Goal: Communication & Community: Participate in discussion

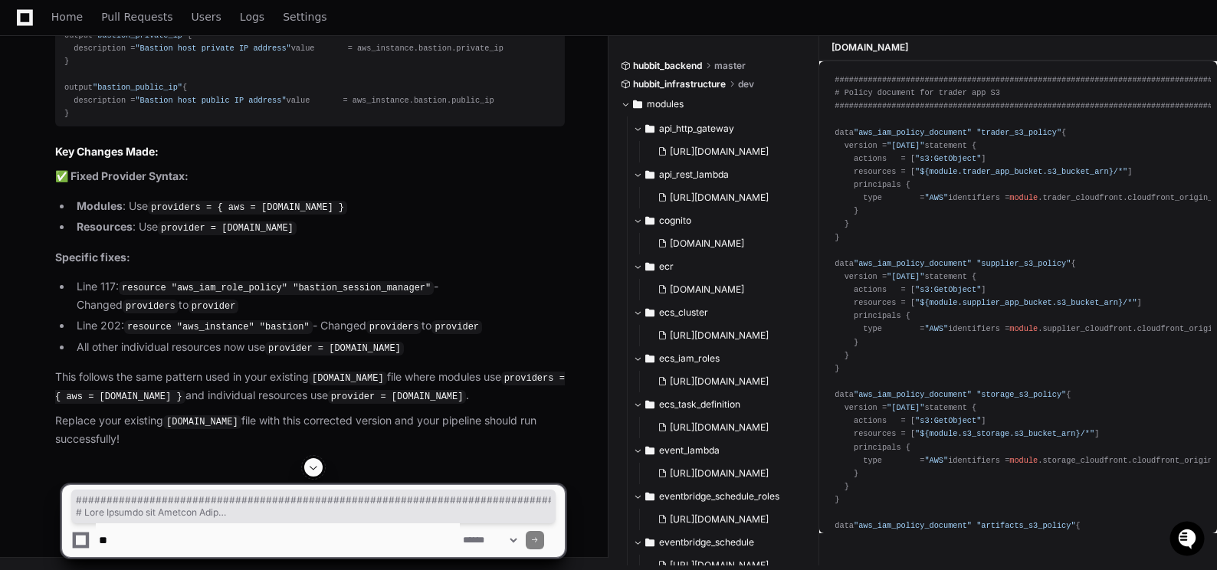
scroll to position [39043, 0]
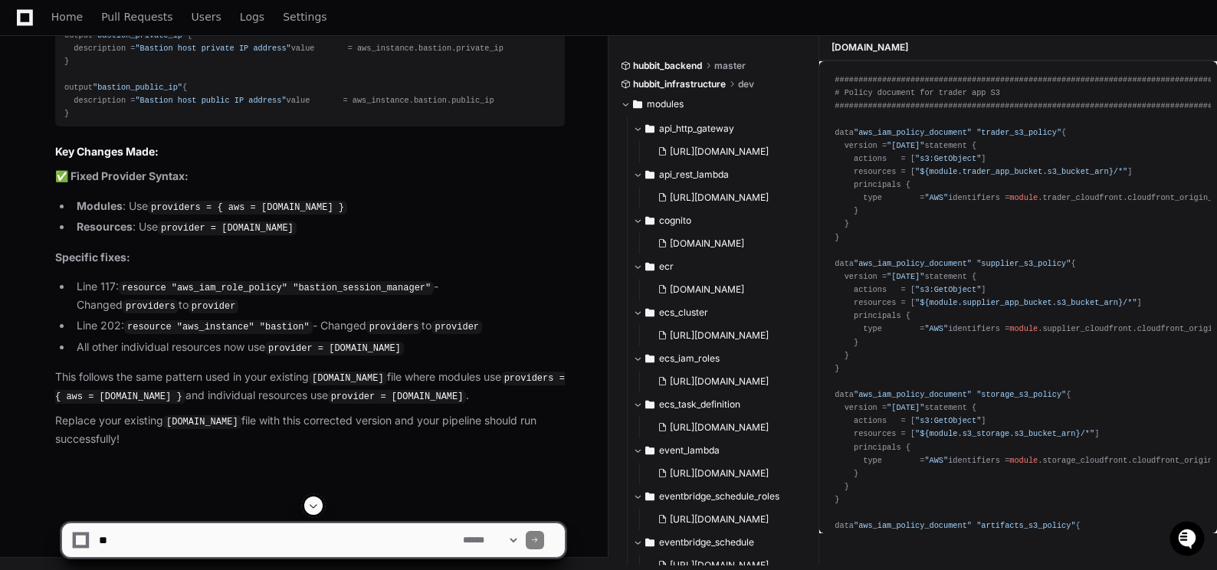
click at [370, 159] on h2 "Key Changes Made:" at bounding box center [310, 151] width 510 height 15
click at [134, 527] on textarea at bounding box center [278, 540] width 364 height 34
click at [285, 537] on textarea at bounding box center [278, 540] width 364 height 34
click at [407, 545] on textarea at bounding box center [278, 540] width 364 height 34
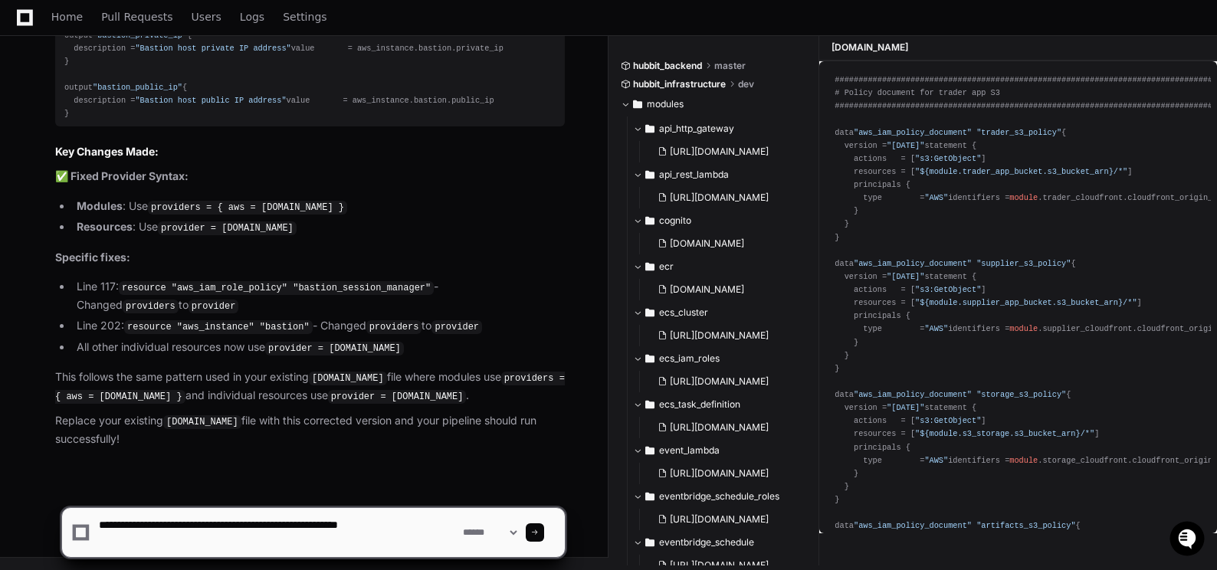
paste textarea "**********"
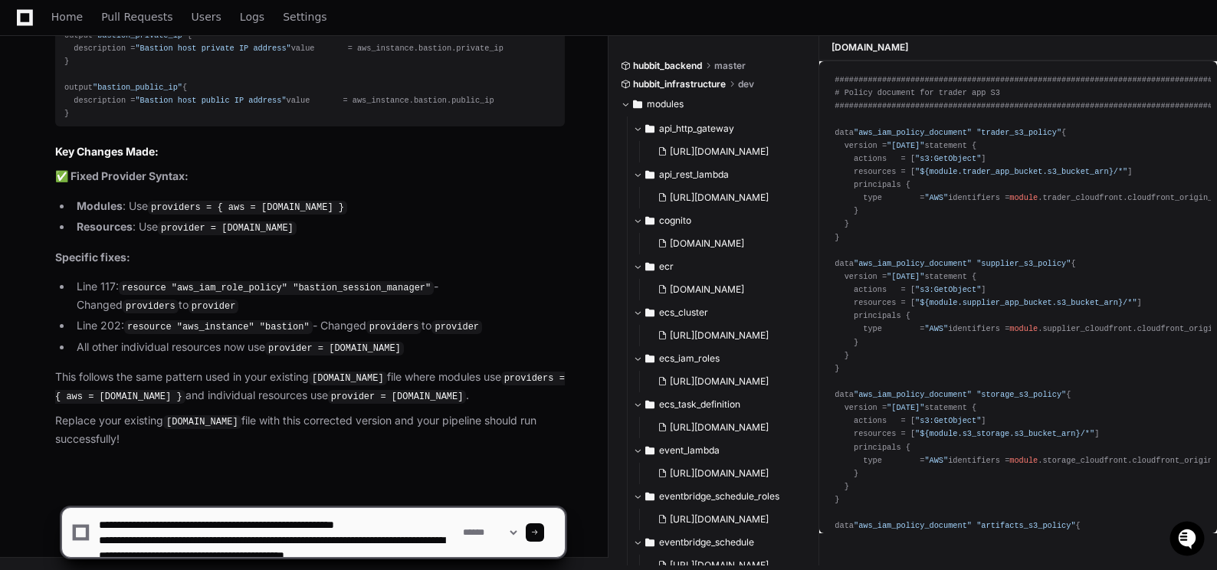
scroll to position [143, 0]
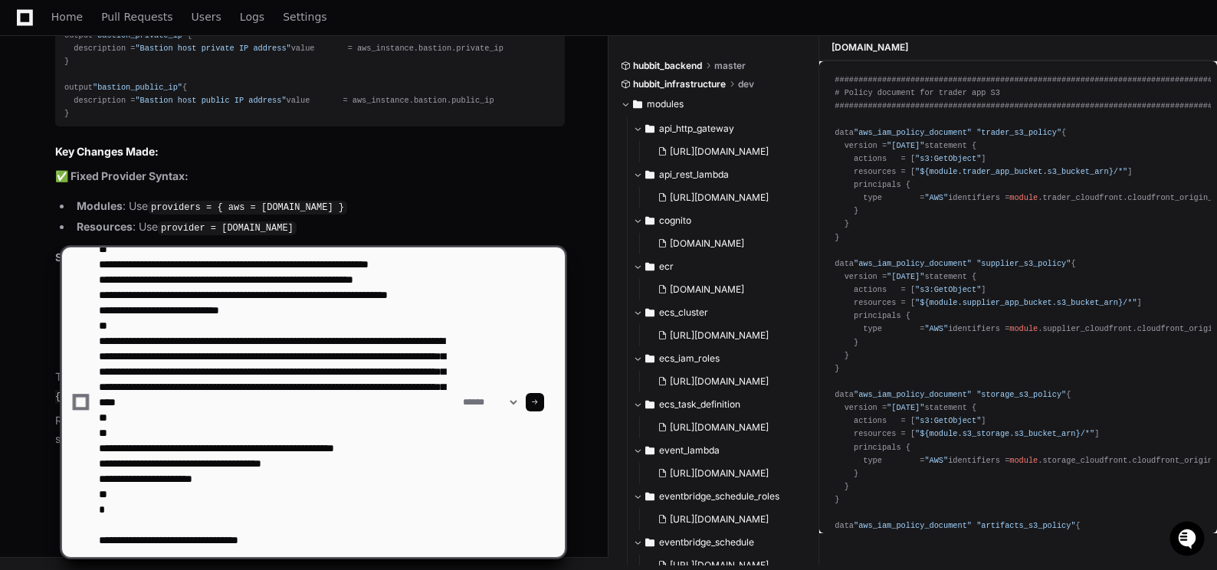
type textarea "**********"
click at [539, 398] on span at bounding box center [535, 402] width 8 height 8
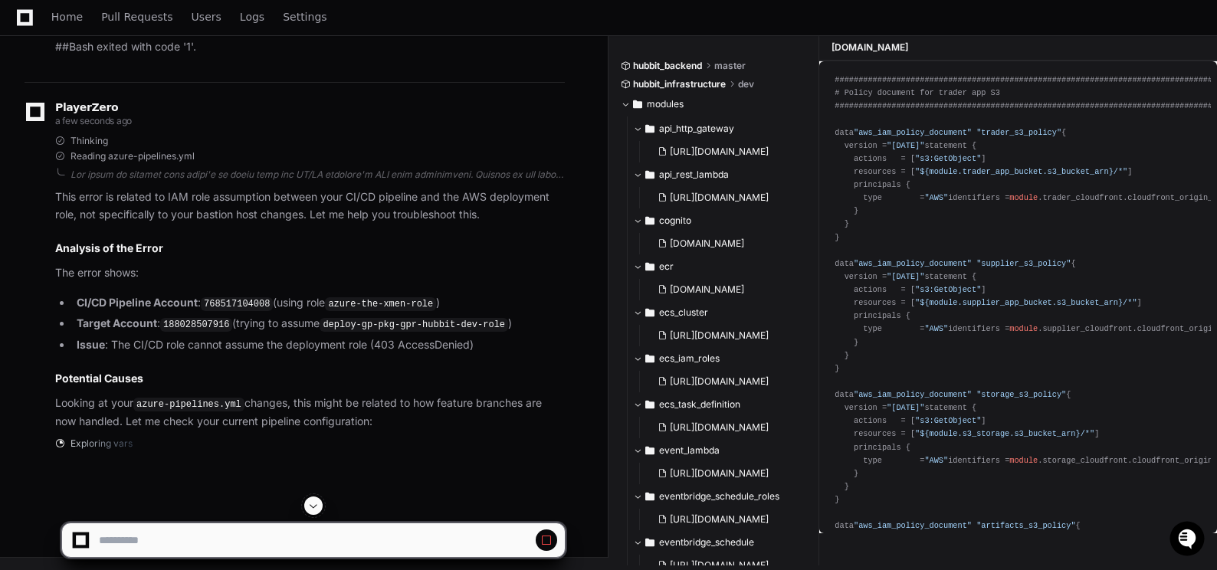
scroll to position [40368, 0]
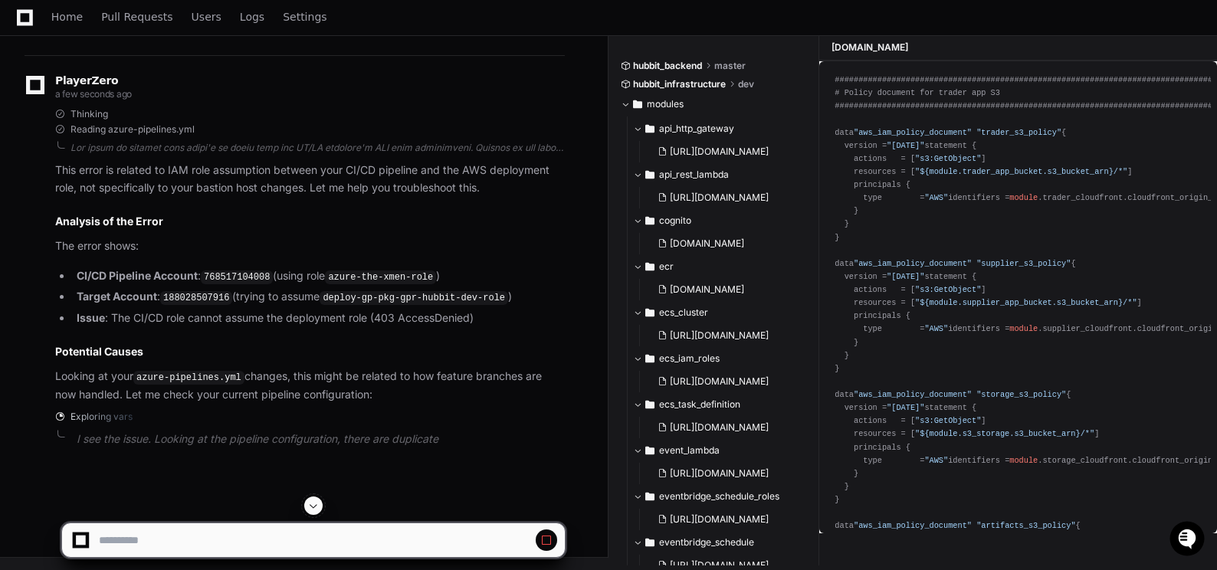
click at [310, 502] on span at bounding box center [313, 506] width 12 height 12
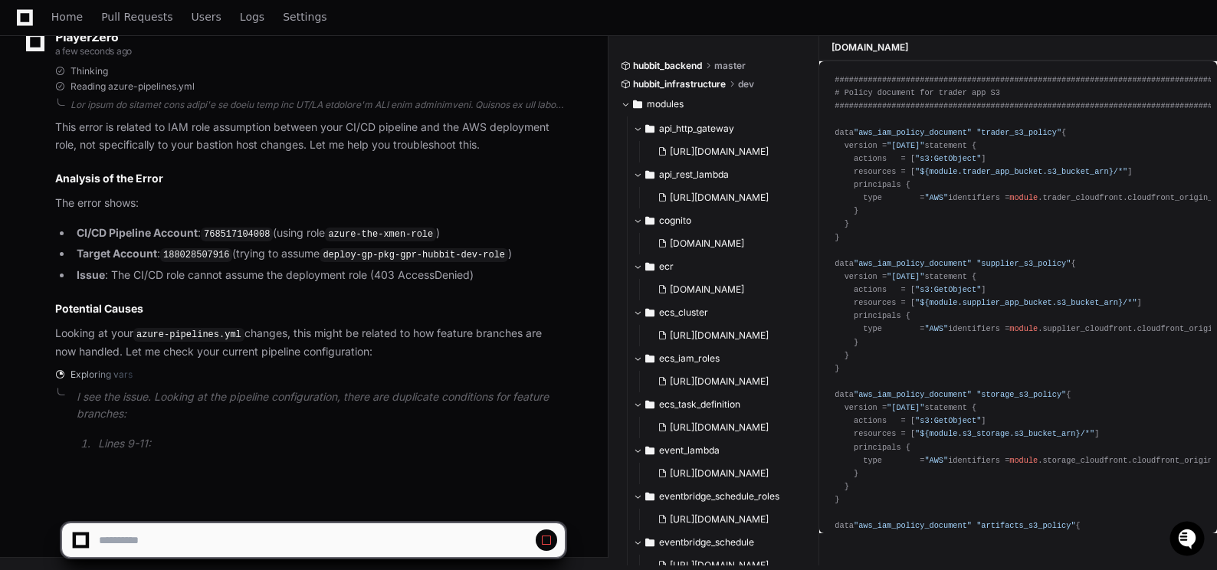
scroll to position [40003, 0]
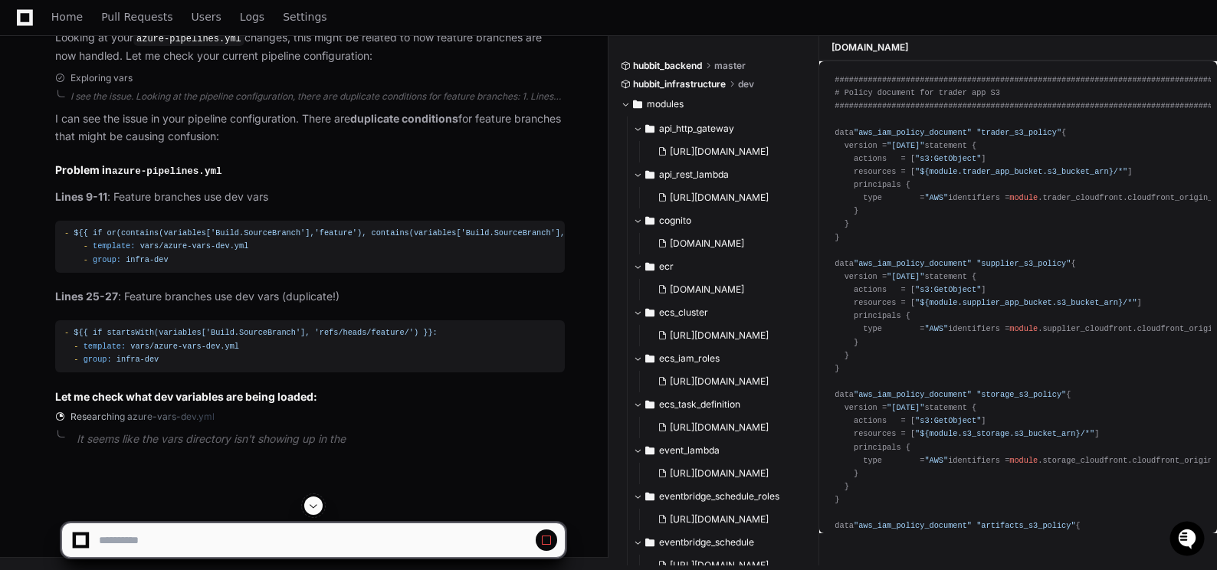
click at [312, 503] on span at bounding box center [313, 506] width 12 height 12
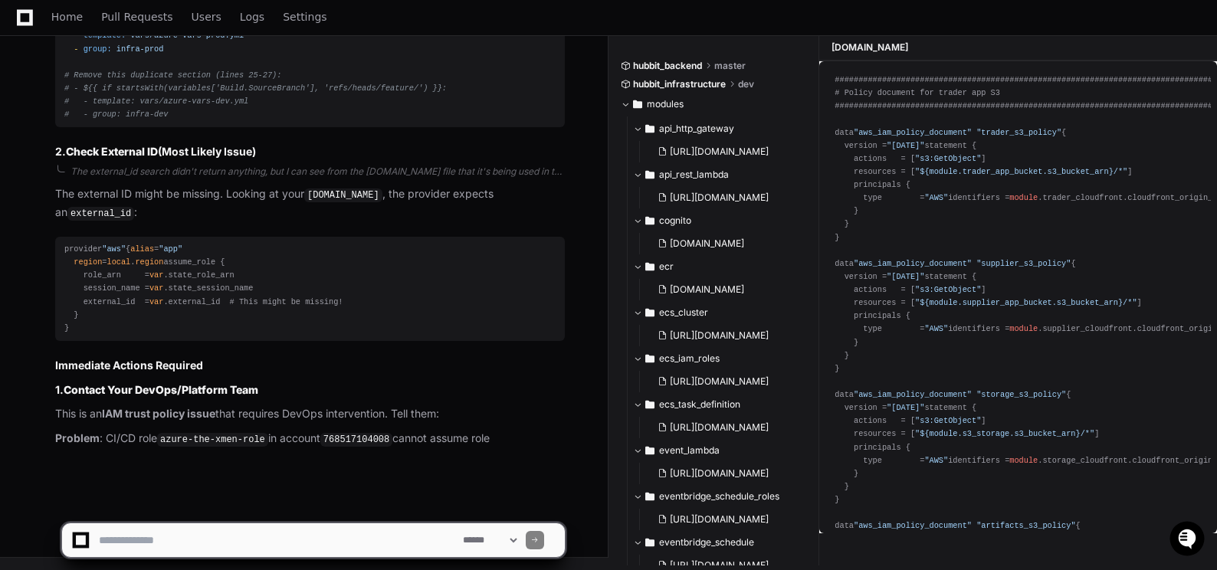
scroll to position [41213, 0]
